Goal: Task Accomplishment & Management: Use online tool/utility

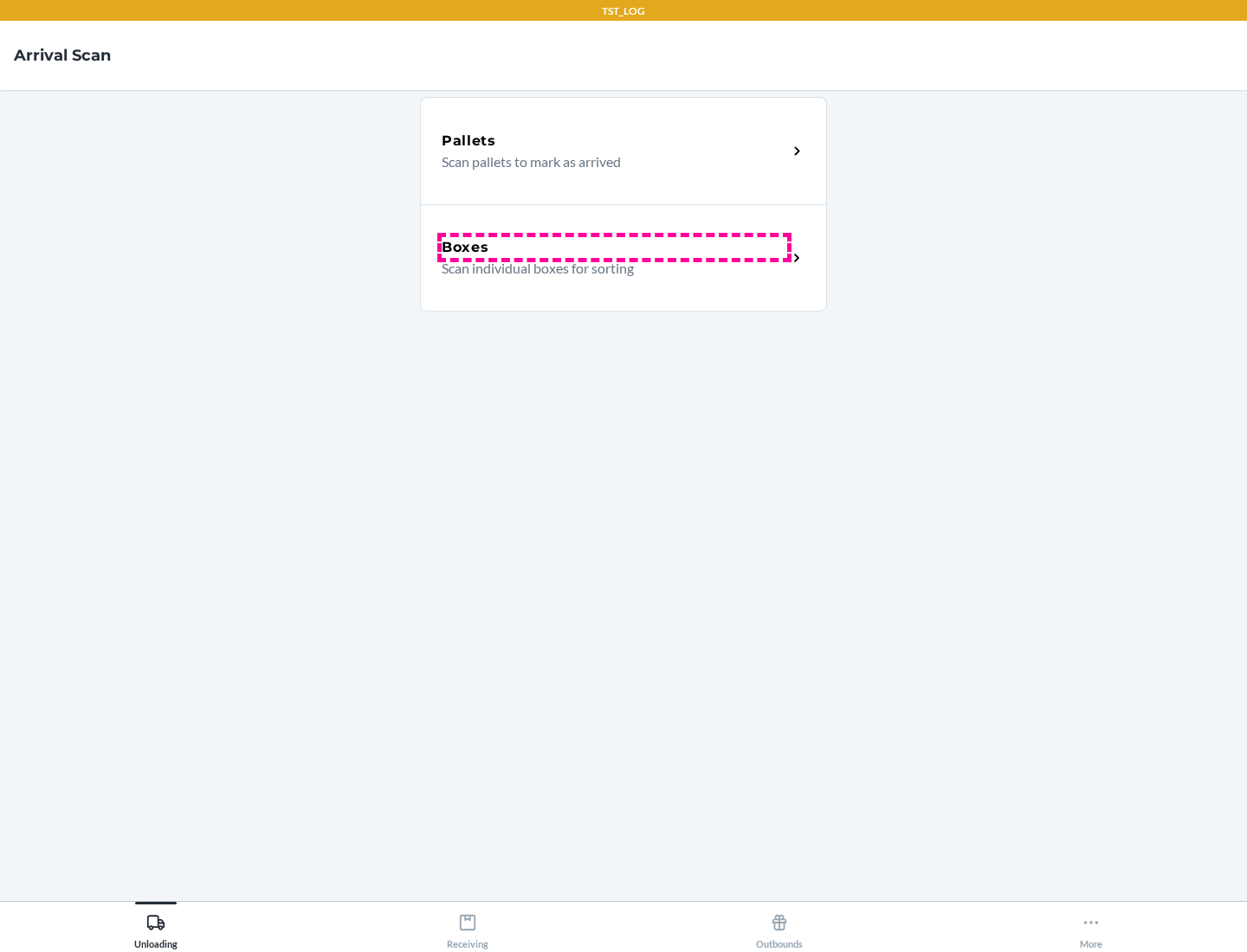
click at [614, 247] on div "Boxes" at bounding box center [614, 247] width 346 height 21
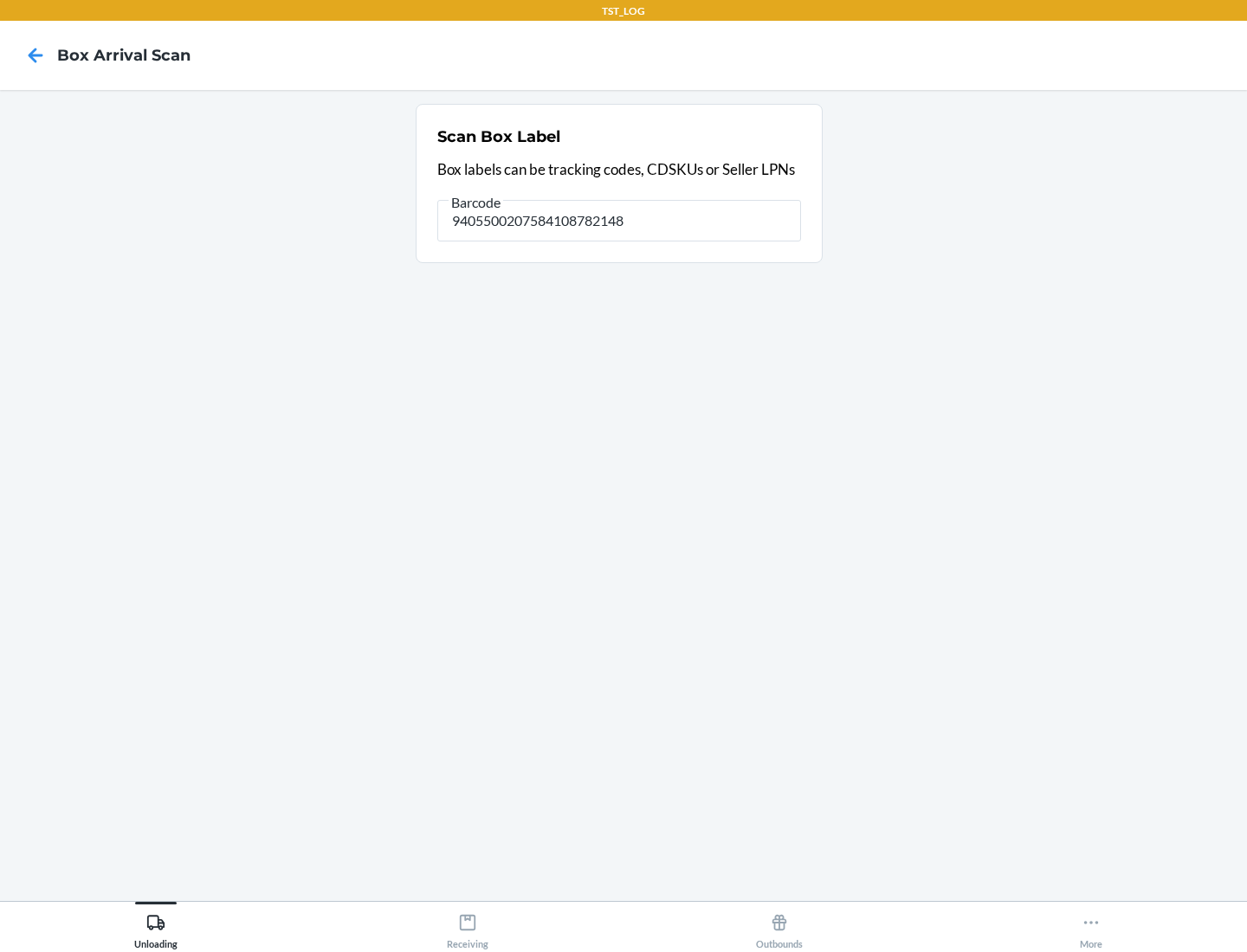
type input "9405500207584108782148"
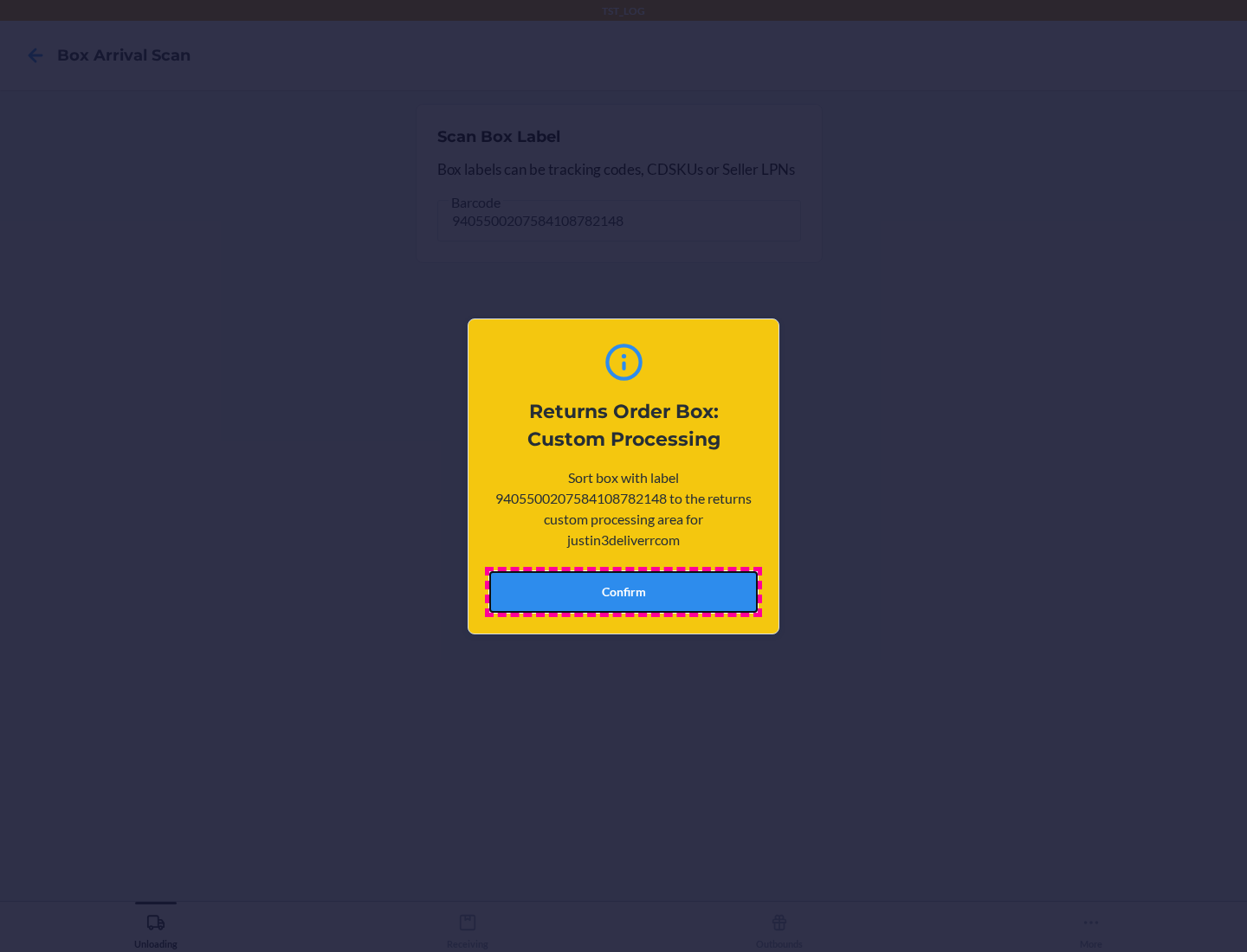
click at [623, 591] on button "Confirm" at bounding box center [623, 592] width 268 height 41
